Goal: Obtain resource: Download file/media

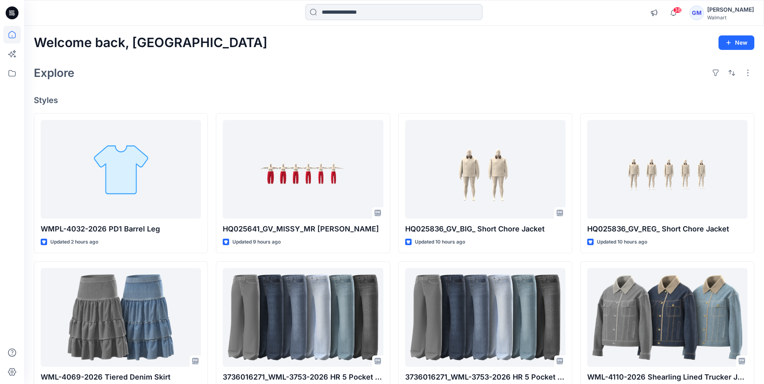
click at [333, 14] on input at bounding box center [393, 12] width 177 height 16
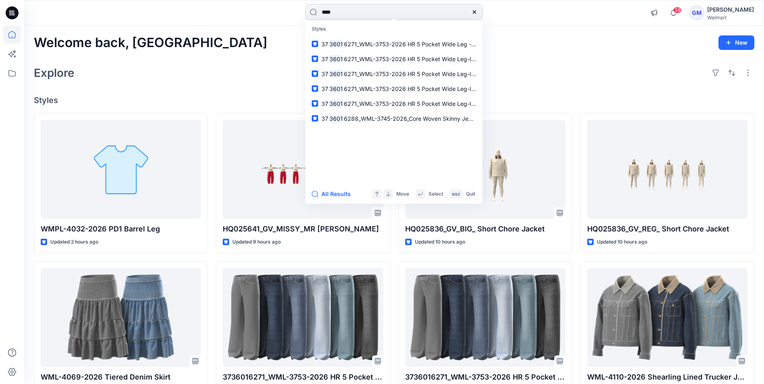
drag, startPoint x: 353, startPoint y: 14, endPoint x: 322, endPoint y: 16, distance: 30.6
click at [322, 16] on input "****" at bounding box center [393, 12] width 177 height 16
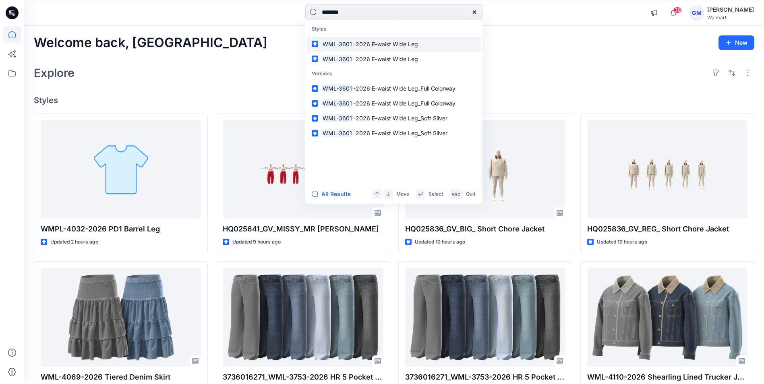
type input "********"
click at [368, 44] on span "-2026 E-waist Wide Leg" at bounding box center [385, 44] width 65 height 7
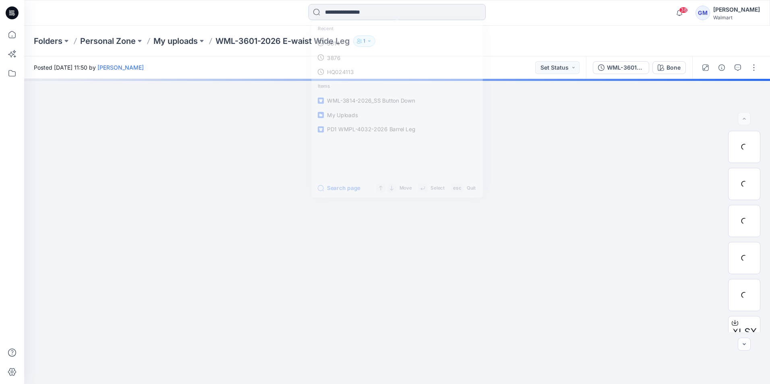
click at [358, 11] on input at bounding box center [396, 12] width 177 height 16
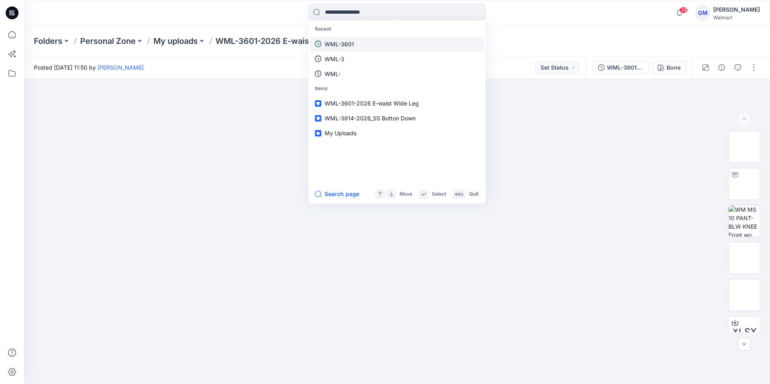
click at [345, 45] on p "WML-3601" at bounding box center [339, 44] width 29 height 8
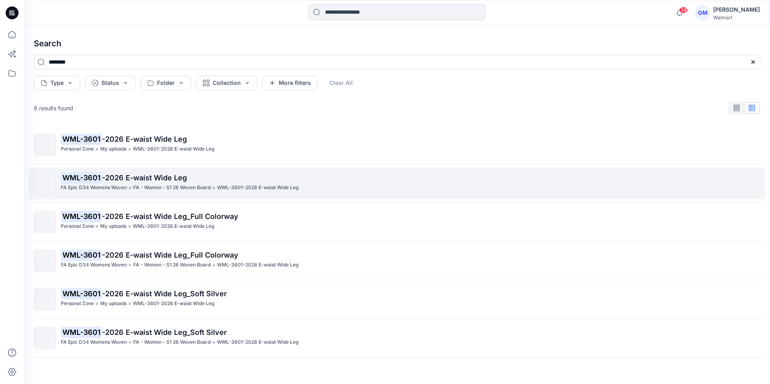
click at [120, 183] on p "WML-3601 -2026 E-waist Wide Leg" at bounding box center [410, 177] width 699 height 11
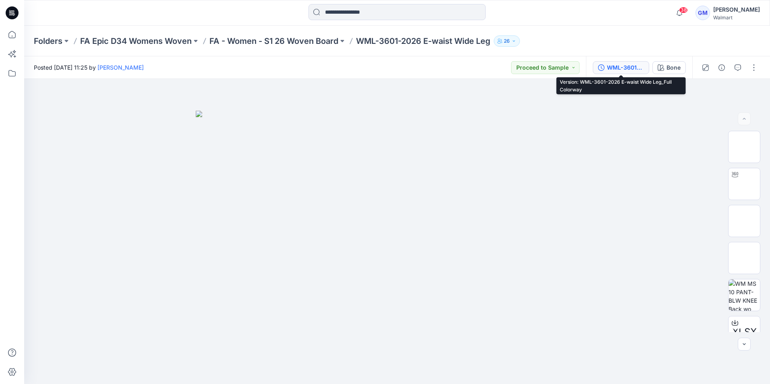
click at [623, 70] on div "WML-3601-2026 E-waist Wide Leg_Full Colorway" at bounding box center [625, 67] width 37 height 9
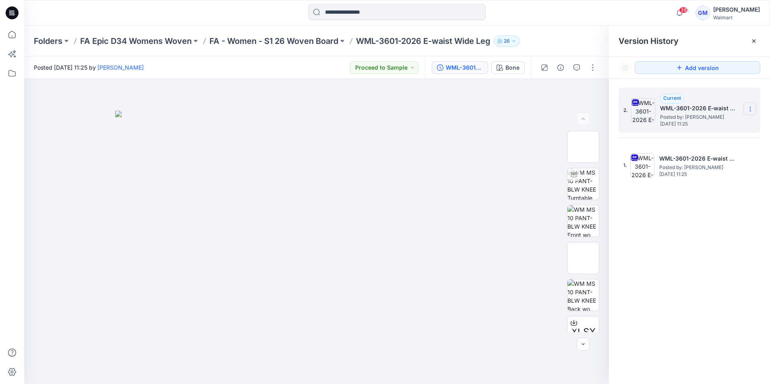
click at [750, 109] on icon at bounding box center [750, 109] width 0 height 0
click at [724, 125] on span "Download Source BW File" at bounding box center [710, 125] width 68 height 10
click at [510, 69] on div "Bone" at bounding box center [512, 67] width 14 height 9
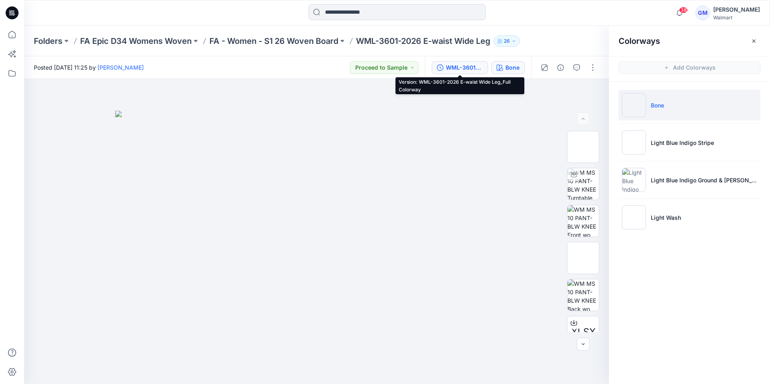
click at [476, 70] on div "WML-3601-2026 E-waist Wide Leg_Full Colorway" at bounding box center [464, 67] width 37 height 9
